Goal: Transaction & Acquisition: Purchase product/service

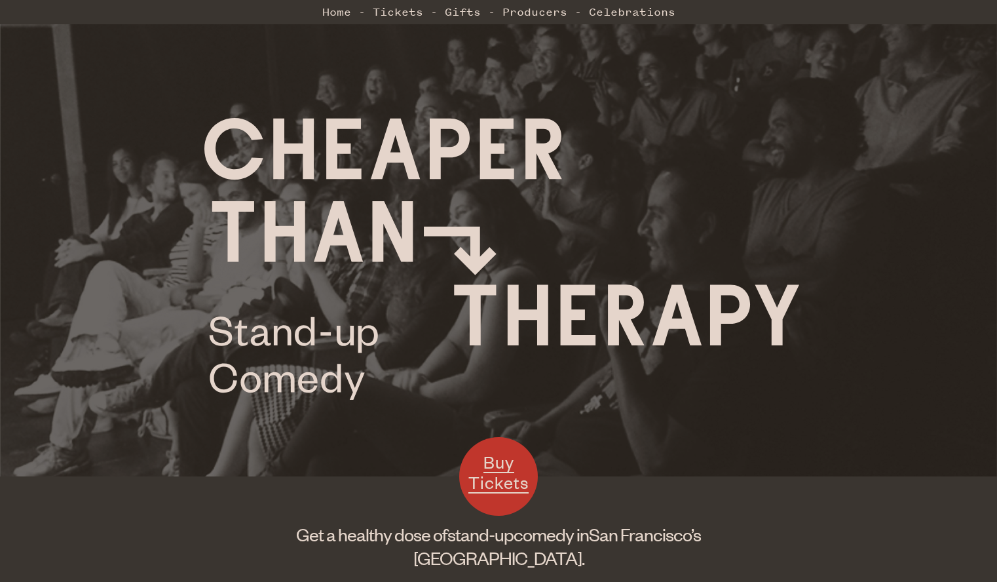
click at [508, 483] on span "Buy Tickets" at bounding box center [498, 472] width 60 height 43
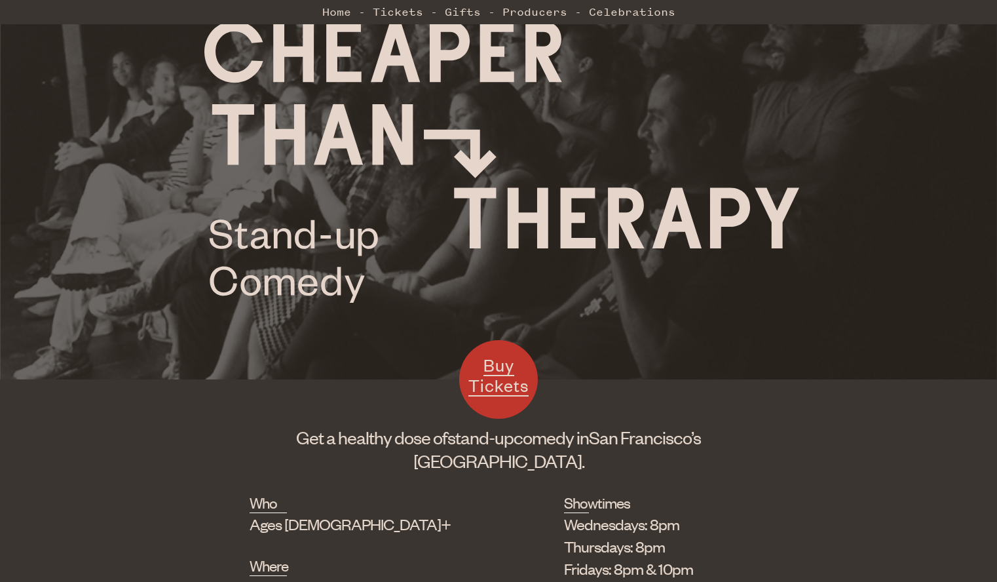
scroll to position [328, 0]
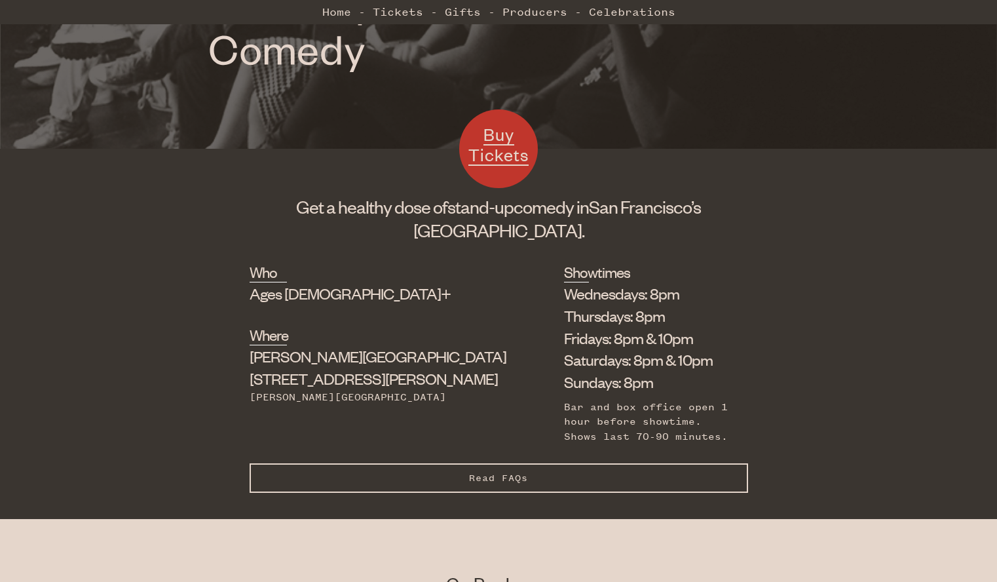
click at [371, 396] on div "Who Ages [DEMOGRAPHIC_DATA]+ Where [PERSON_NAME][GEOGRAPHIC_DATA] [STREET_ADDRE…" at bounding box center [499, 362] width 499 height 202
drag, startPoint x: 370, startPoint y: 396, endPoint x: 347, endPoint y: 391, distance: 23.5
click at [366, 398] on div "Who Ages [DEMOGRAPHIC_DATA]+ Where [PERSON_NAME][GEOGRAPHIC_DATA] [STREET_ADDRE…" at bounding box center [499, 362] width 499 height 202
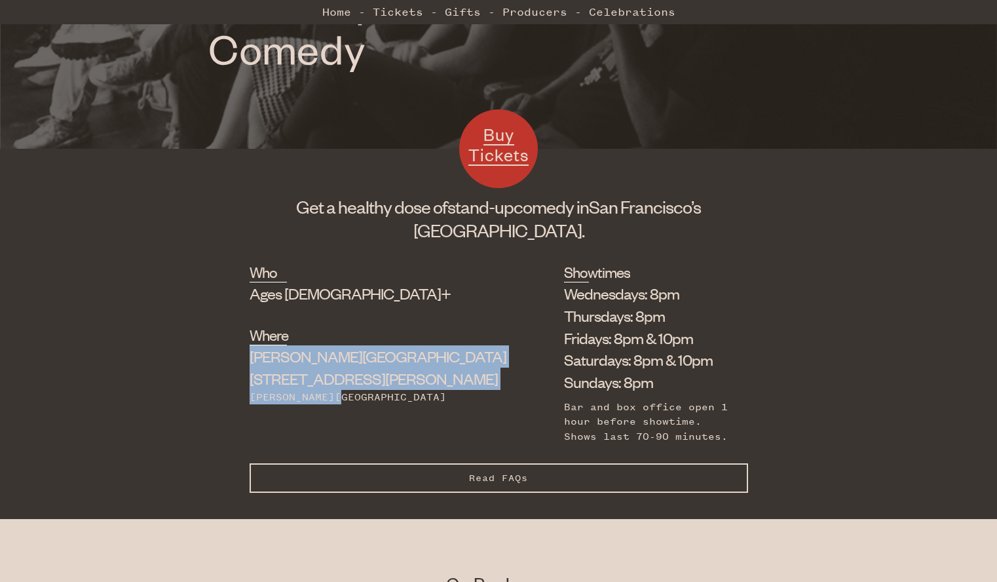
drag, startPoint x: 263, startPoint y: 356, endPoint x: 375, endPoint y: 392, distance: 118.3
click at [375, 392] on div "Who Ages [DEMOGRAPHIC_DATA]+ Where [PERSON_NAME][GEOGRAPHIC_DATA] [STREET_ADDRE…" at bounding box center [499, 362] width 499 height 202
drag, startPoint x: 375, startPoint y: 392, endPoint x: 292, endPoint y: 367, distance: 86.7
copy div "[PERSON_NAME][GEOGRAPHIC_DATA] [STREET_ADDRESS][PERSON_NAME][PERSON_NAME]"
